Goal: Information Seeking & Learning: Learn about a topic

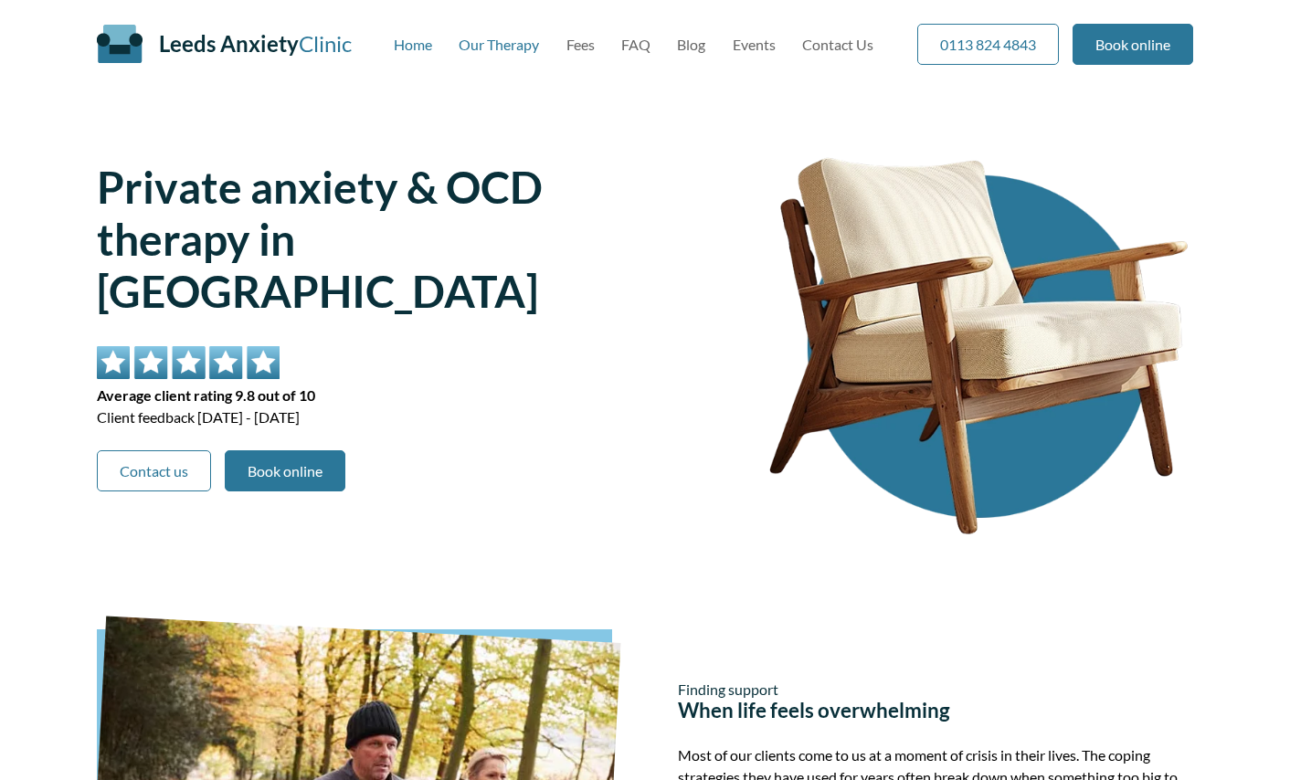
click at [481, 52] on link "Our Therapy" at bounding box center [498, 44] width 80 height 17
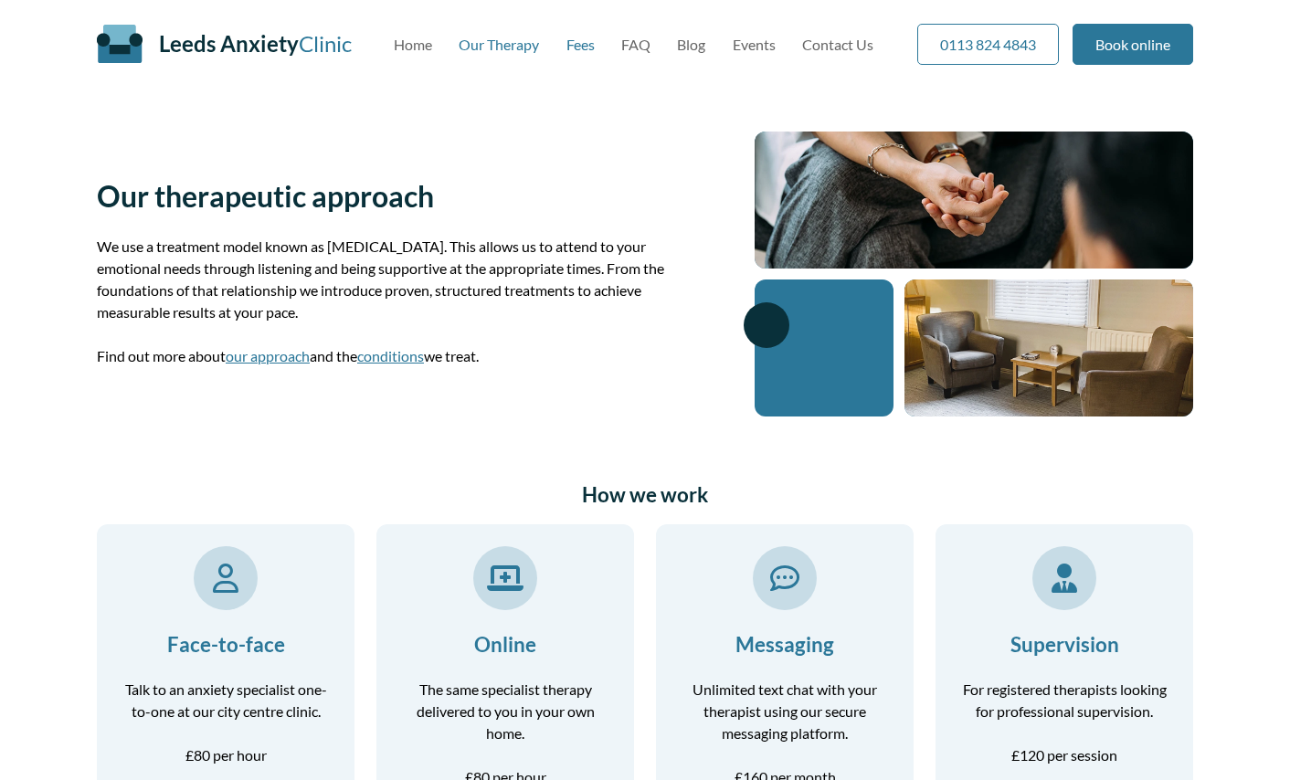
click at [583, 43] on link "Fees" at bounding box center [580, 44] width 28 height 17
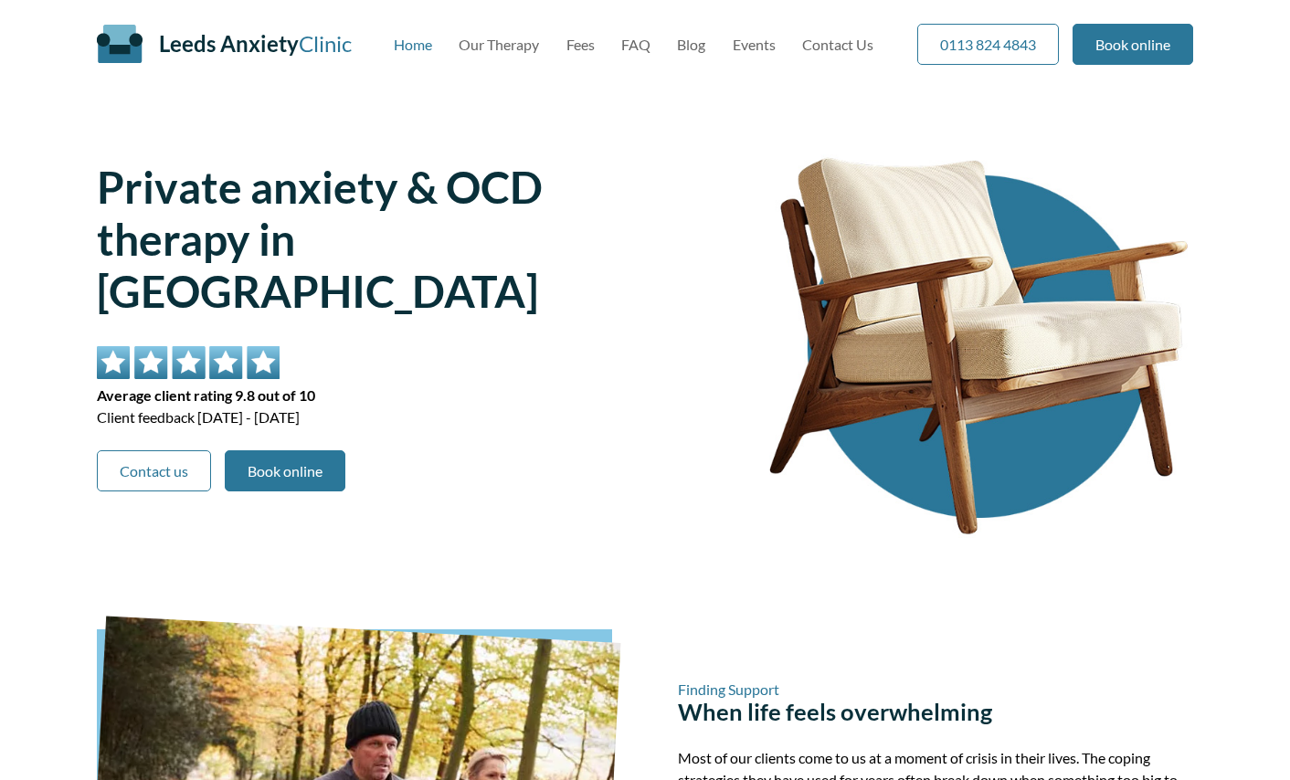
scroll to position [2719, 0]
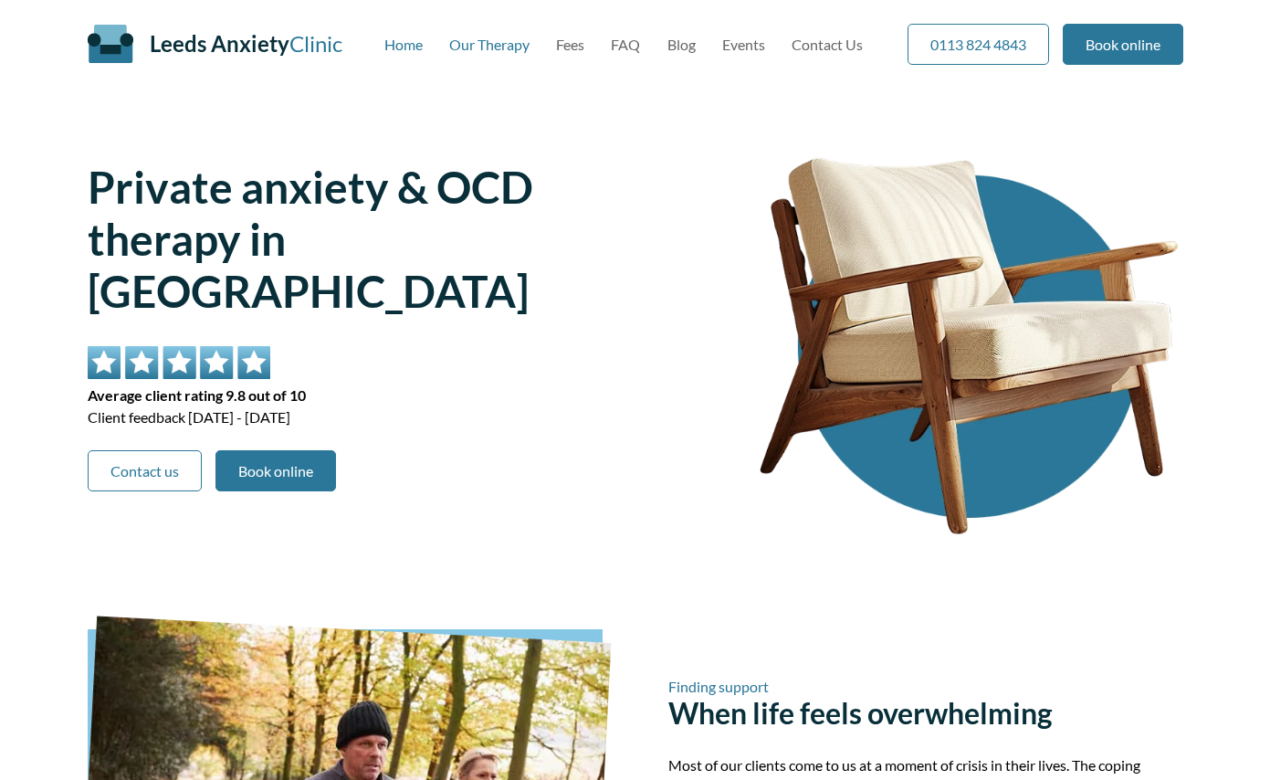
click at [494, 50] on link "Our Therapy" at bounding box center [489, 44] width 80 height 17
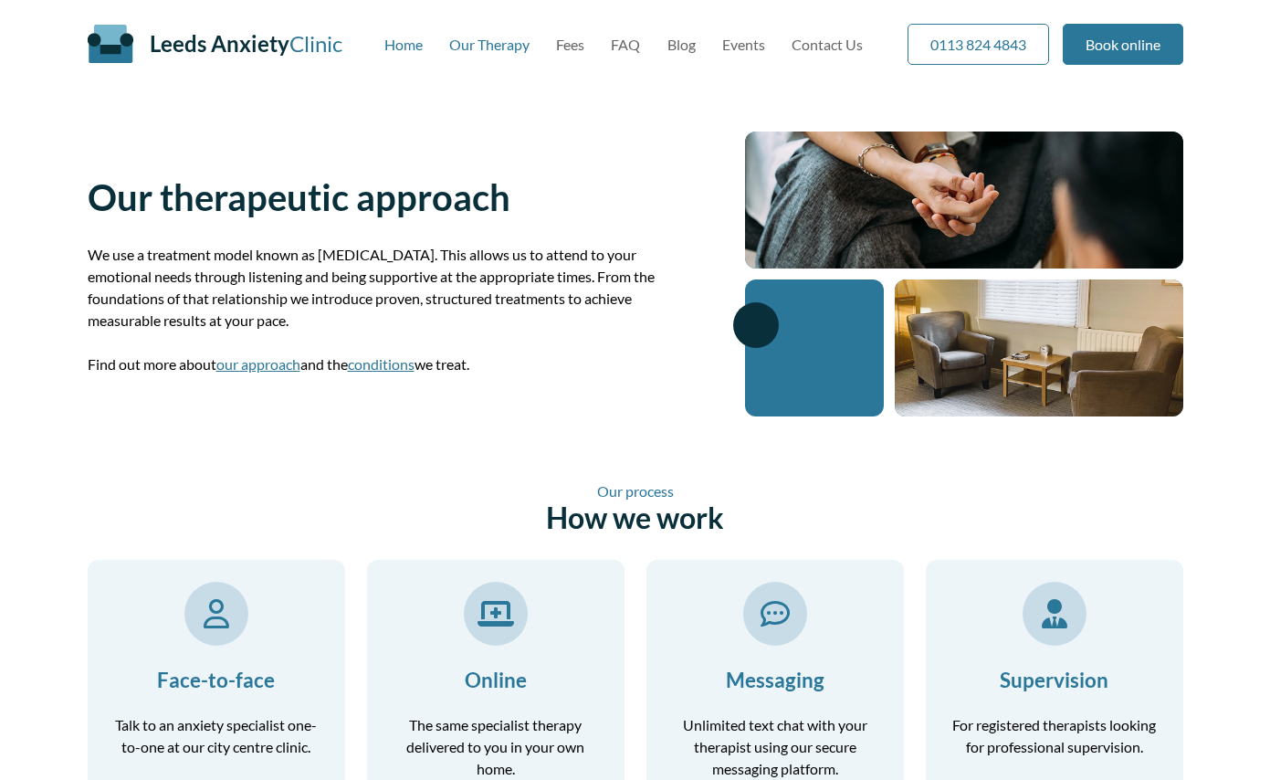
click at [412, 42] on link "Home" at bounding box center [403, 44] width 38 height 17
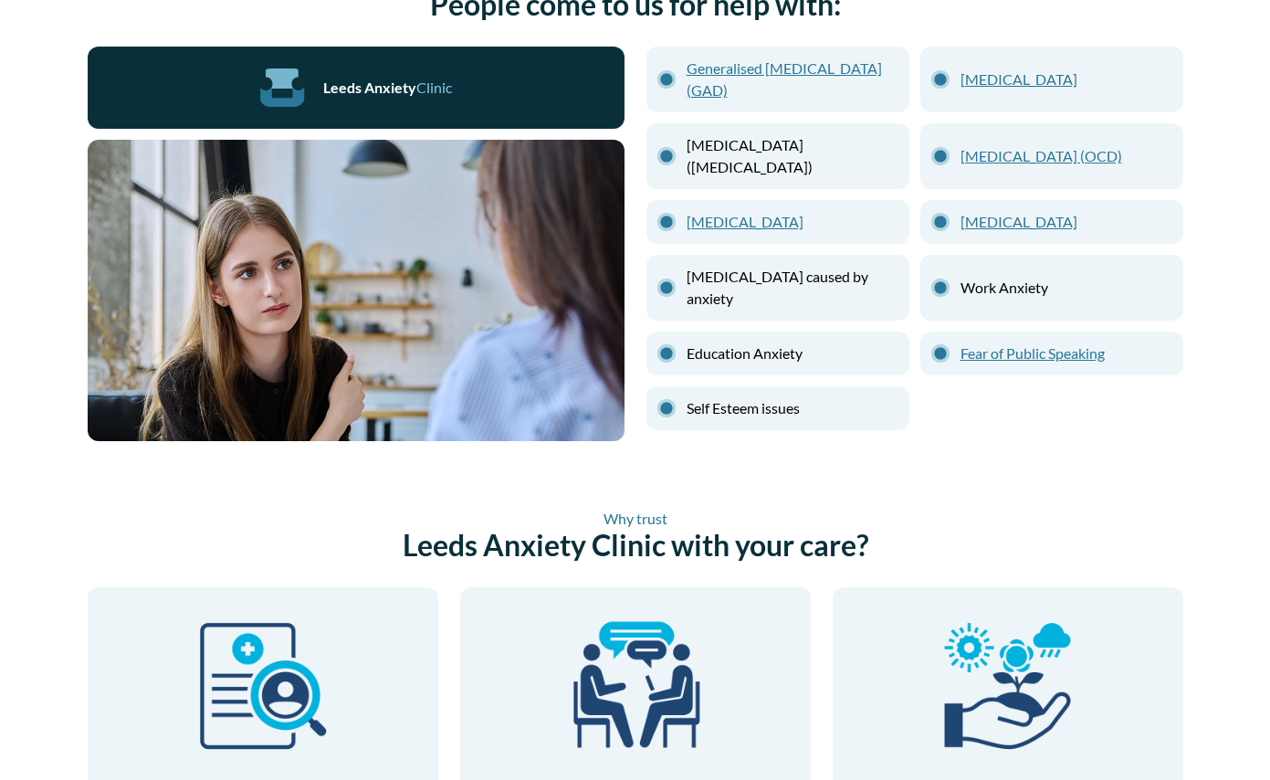
scroll to position [1655, 0]
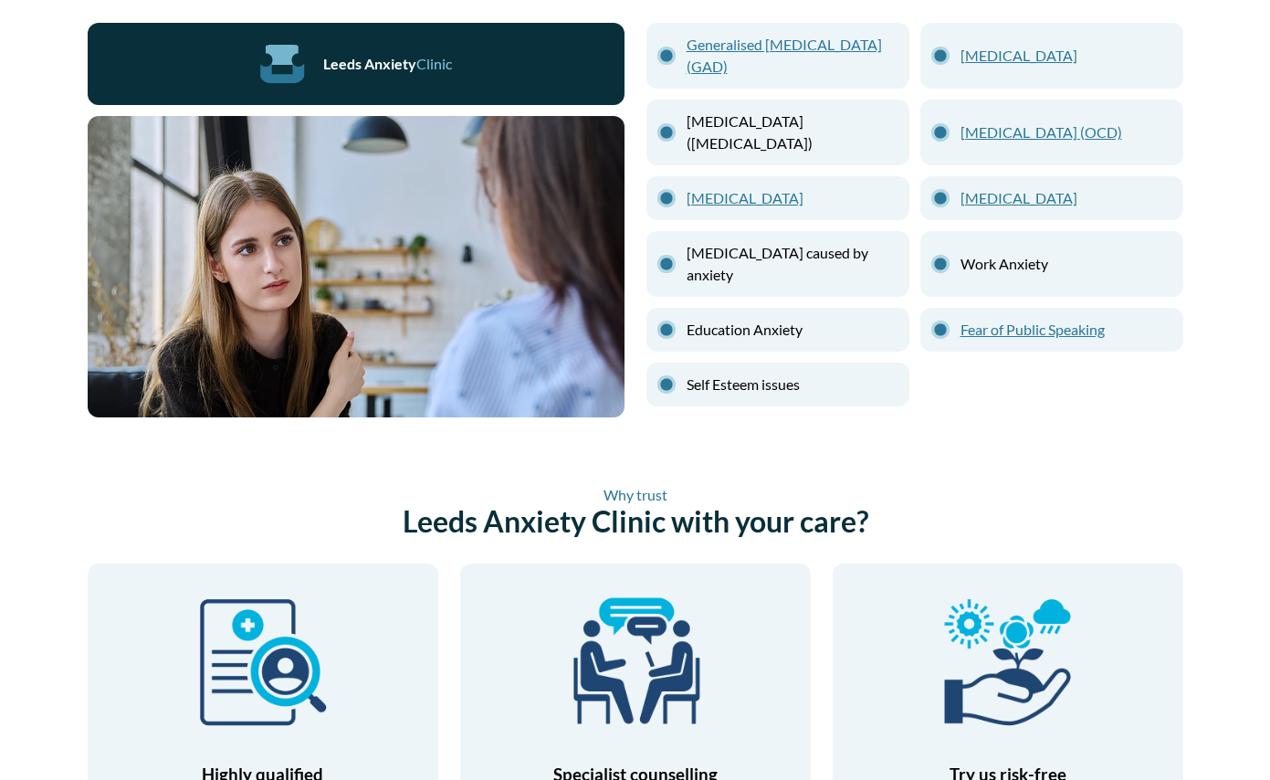
click at [1037, 319] on link "Fear of Public Speaking" at bounding box center [1067, 330] width 212 height 22
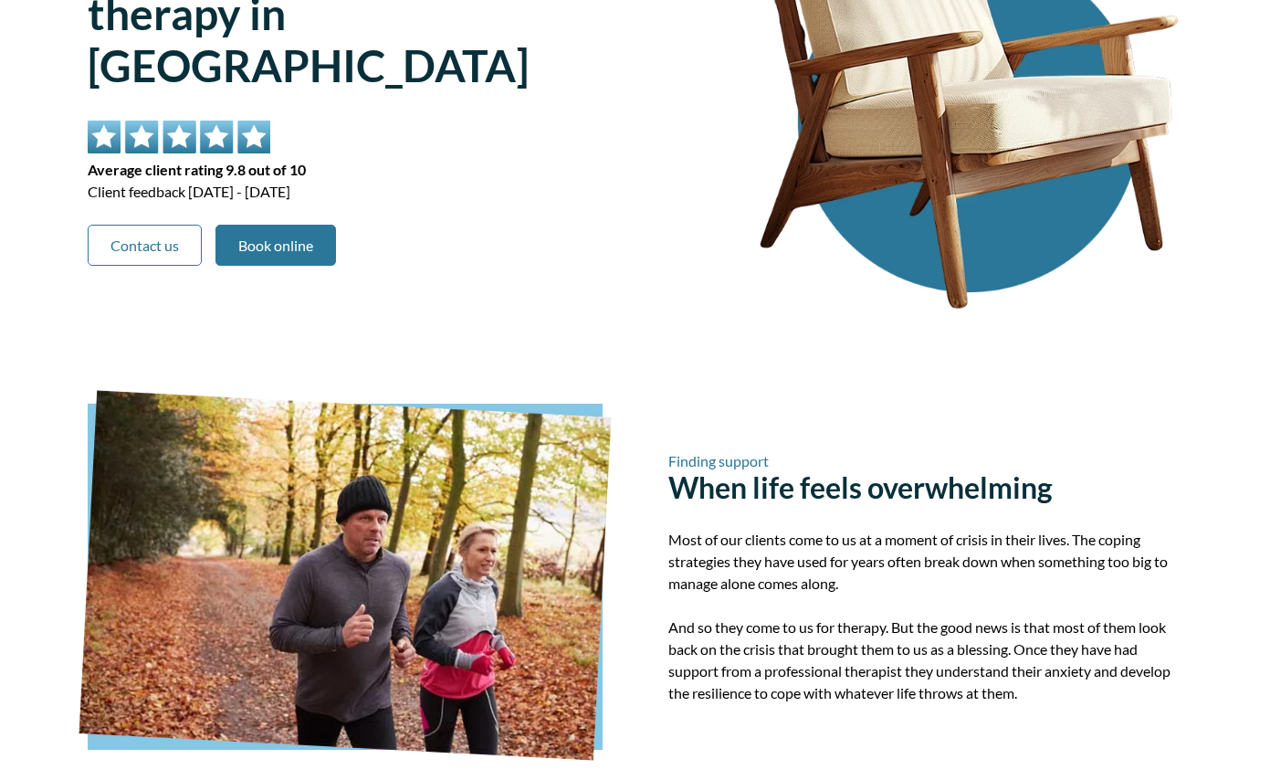
scroll to position [0, 0]
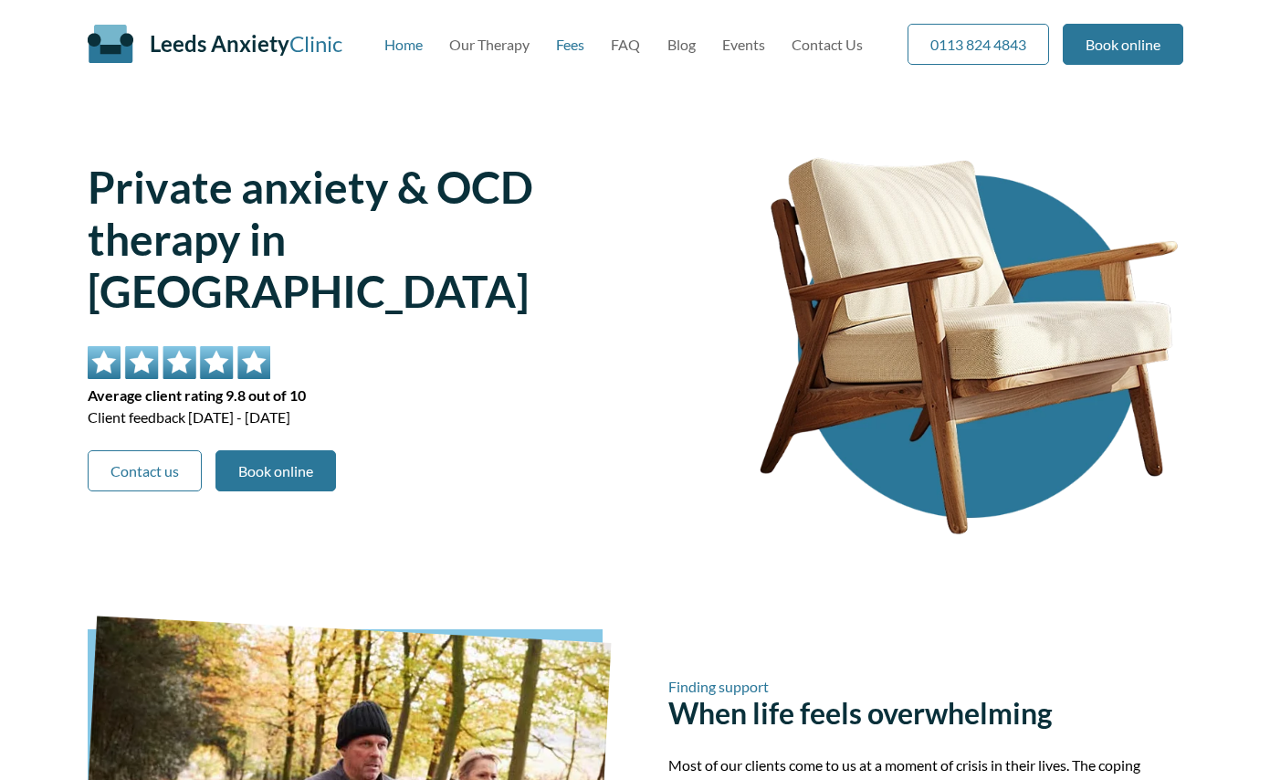
click at [569, 47] on link "Fees" at bounding box center [570, 44] width 28 height 17
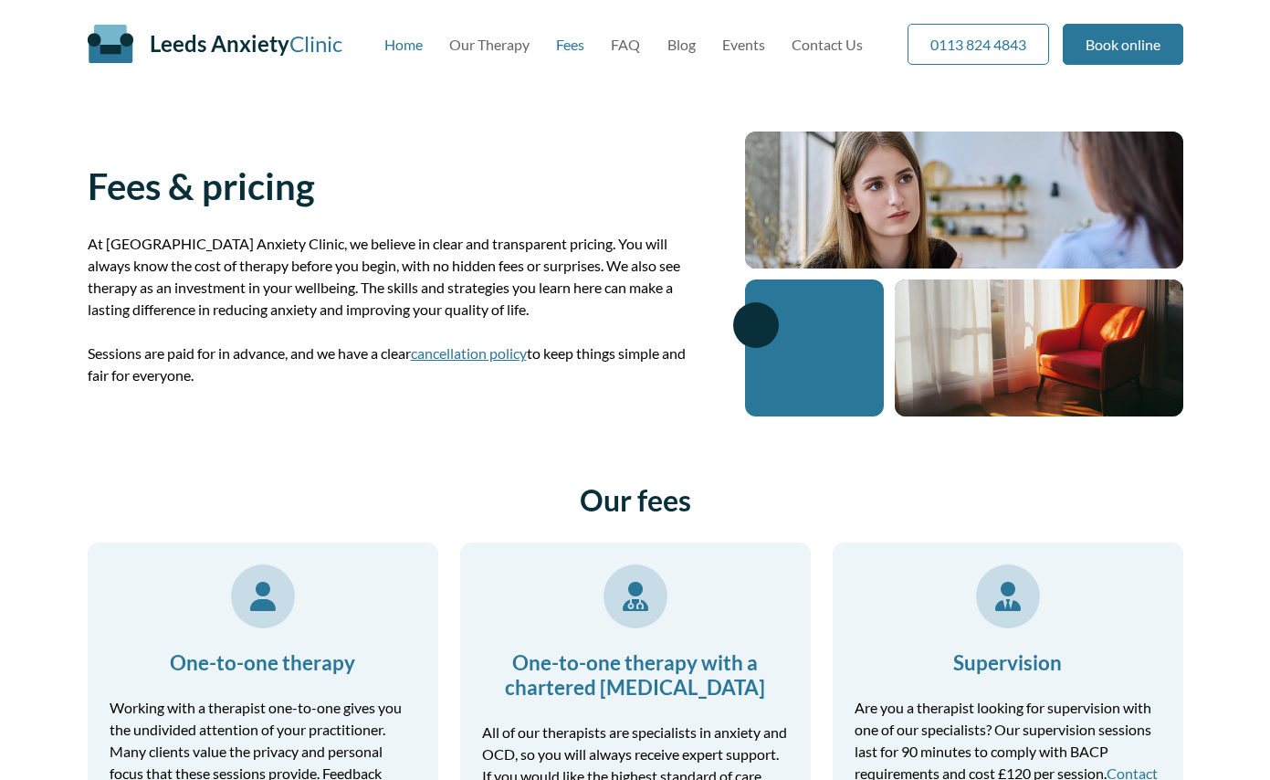
click at [412, 40] on link "Home" at bounding box center [403, 44] width 38 height 17
